Goal: Participate in discussion: Engage in conversation with other users on a specific topic

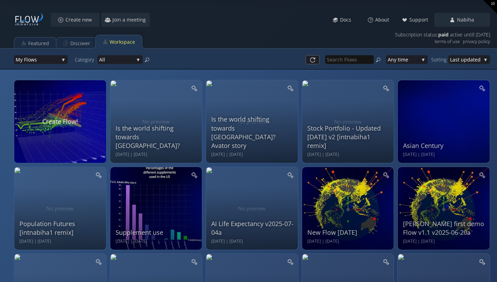
click at [166, 128] on div "Is the world shifting towards [GEOGRAPHIC_DATA]? [DATE] | [DATE]" at bounding box center [156, 121] width 83 height 74
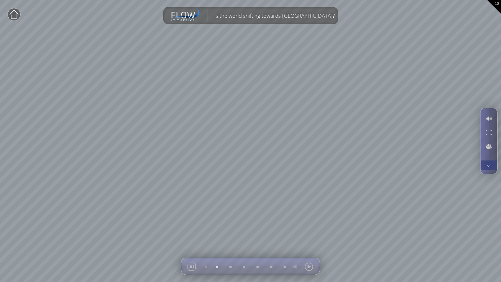
click at [488, 165] on div at bounding box center [488, 166] width 13 height 10
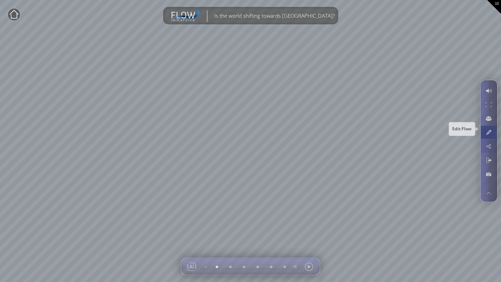
click at [487, 132] on div at bounding box center [488, 132] width 13 height 13
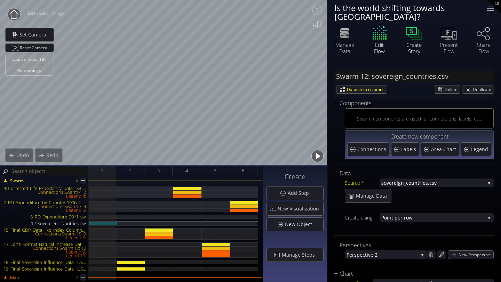
click at [412, 32] on icon at bounding box center [413, 32] width 21 height 17
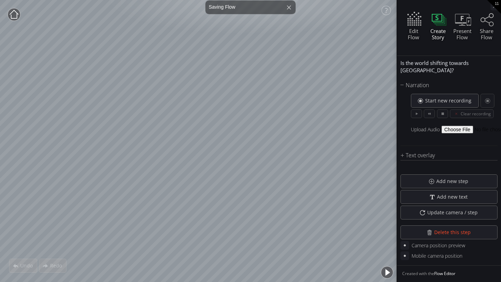
click at [14, 17] on circle at bounding box center [14, 14] width 13 height 13
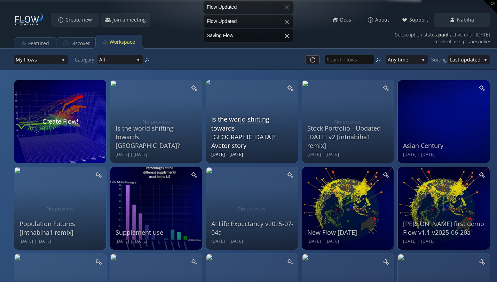
click at [249, 143] on div "Is the world shifting towards [GEOGRAPHIC_DATA]? Avator story" at bounding box center [252, 132] width 83 height 35
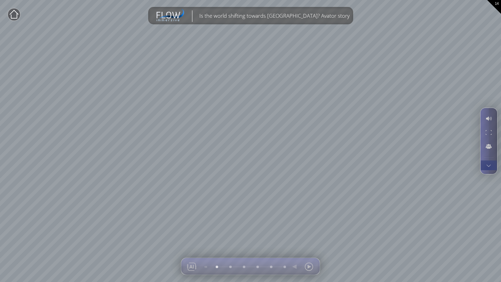
click at [488, 170] on div at bounding box center [488, 166] width 13 height 10
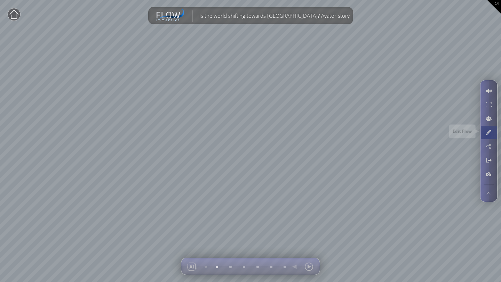
click at [487, 135] on div at bounding box center [488, 132] width 13 height 13
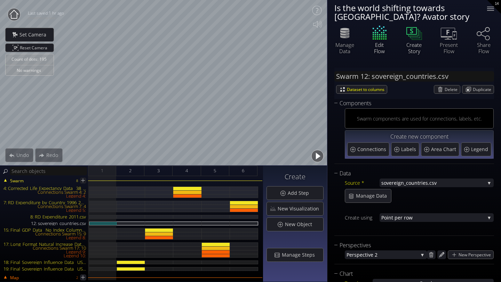
click at [411, 35] on icon at bounding box center [411, 31] width 10 height 8
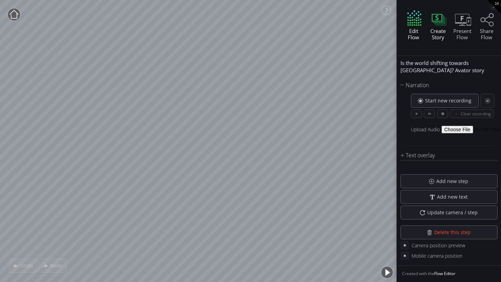
click at [416, 22] on icon at bounding box center [414, 23] width 14 height 2
click at [410, 28] on div "Edit Flow" at bounding box center [413, 34] width 23 height 13
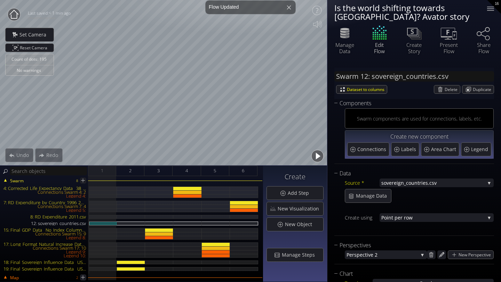
click at [15, 13] on circle at bounding box center [14, 14] width 13 height 13
